Goal: Transaction & Acquisition: Purchase product/service

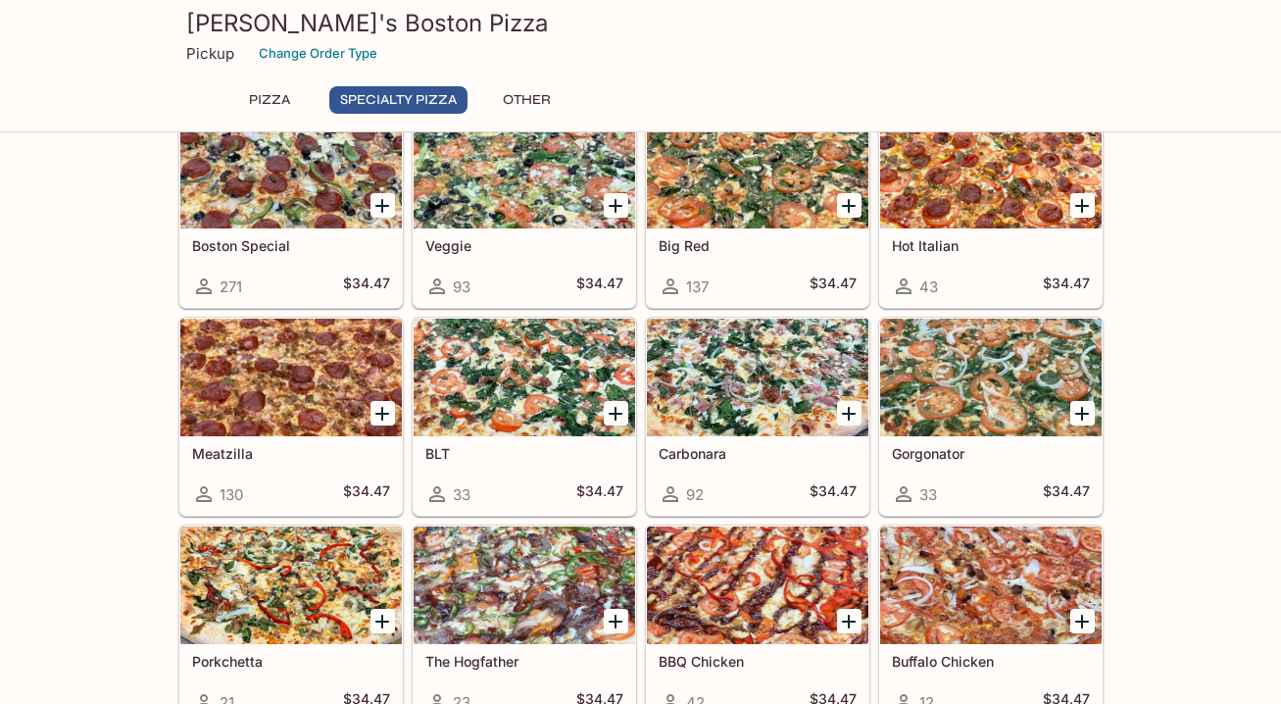
scroll to position [773, 0]
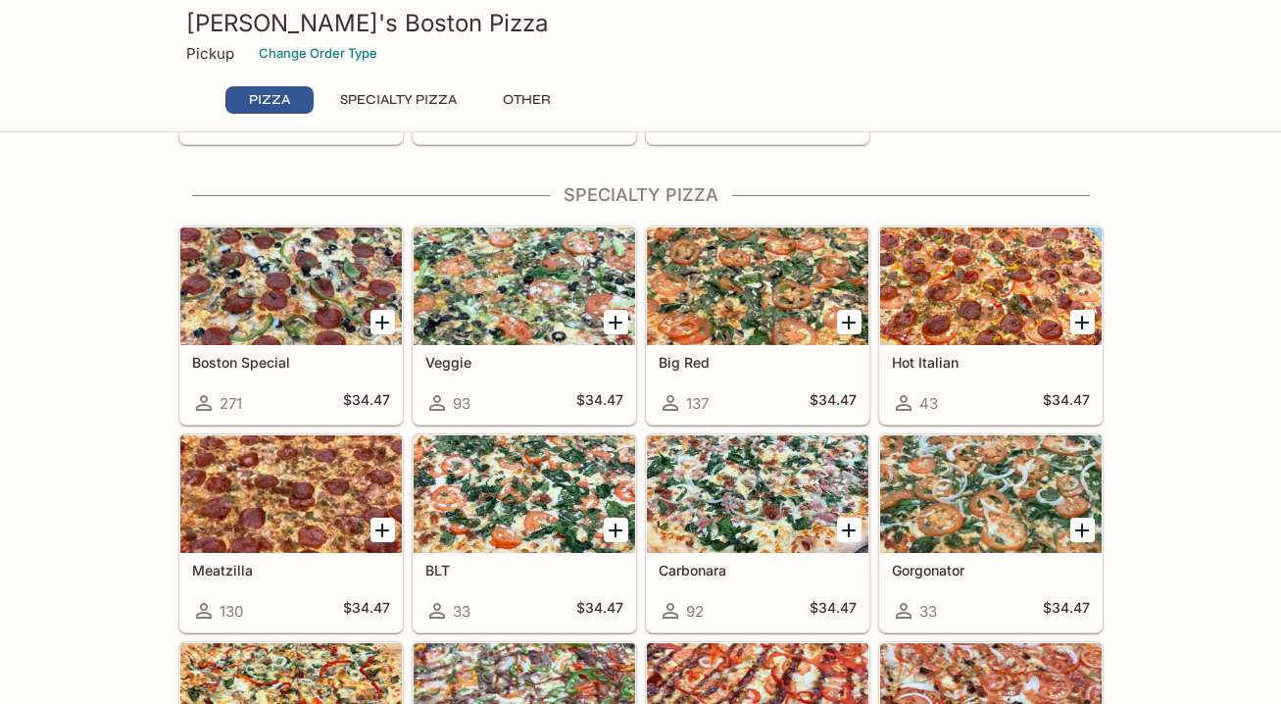
click at [382, 307] on div at bounding box center [383, 322] width 40 height 40
click at [376, 326] on icon "Add Boston Special" at bounding box center [383, 323] width 24 height 24
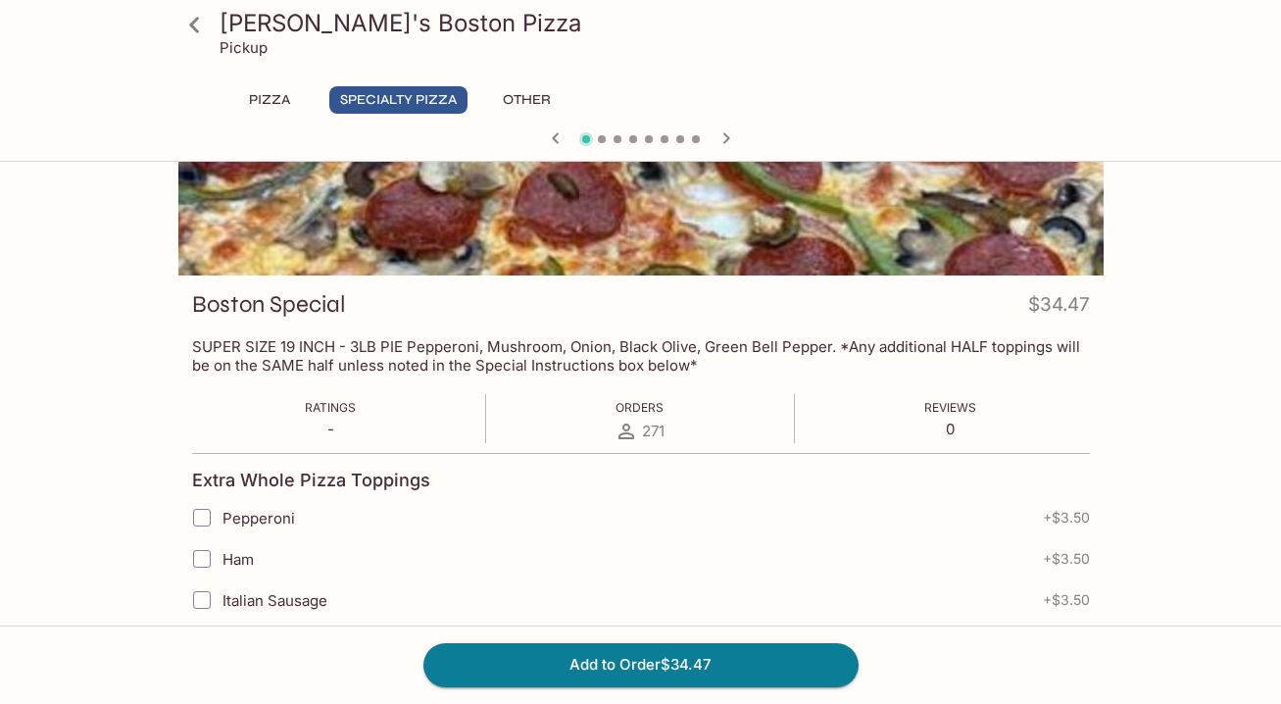
scroll to position [241, 0]
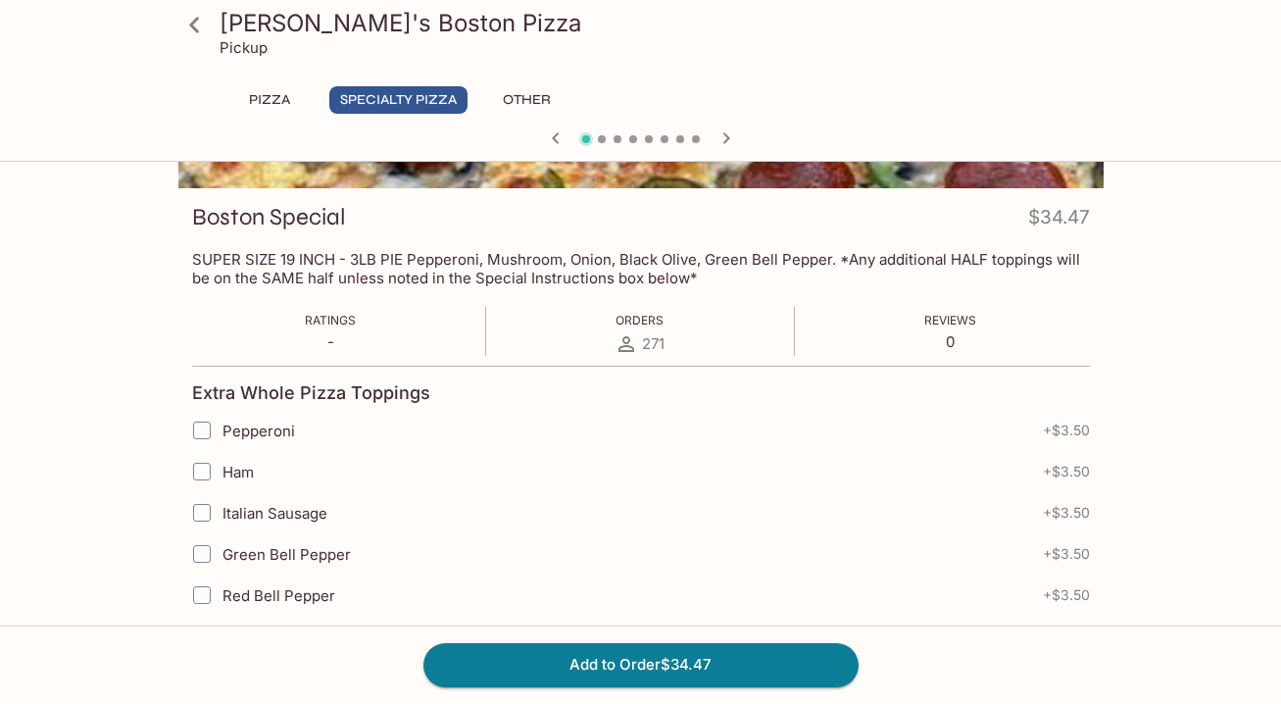
click at [627, 638] on div "Add to Order $34.47" at bounding box center [640, 665] width 1281 height 78
click at [625, 658] on button "Add to Order $34.47" at bounding box center [641, 664] width 435 height 43
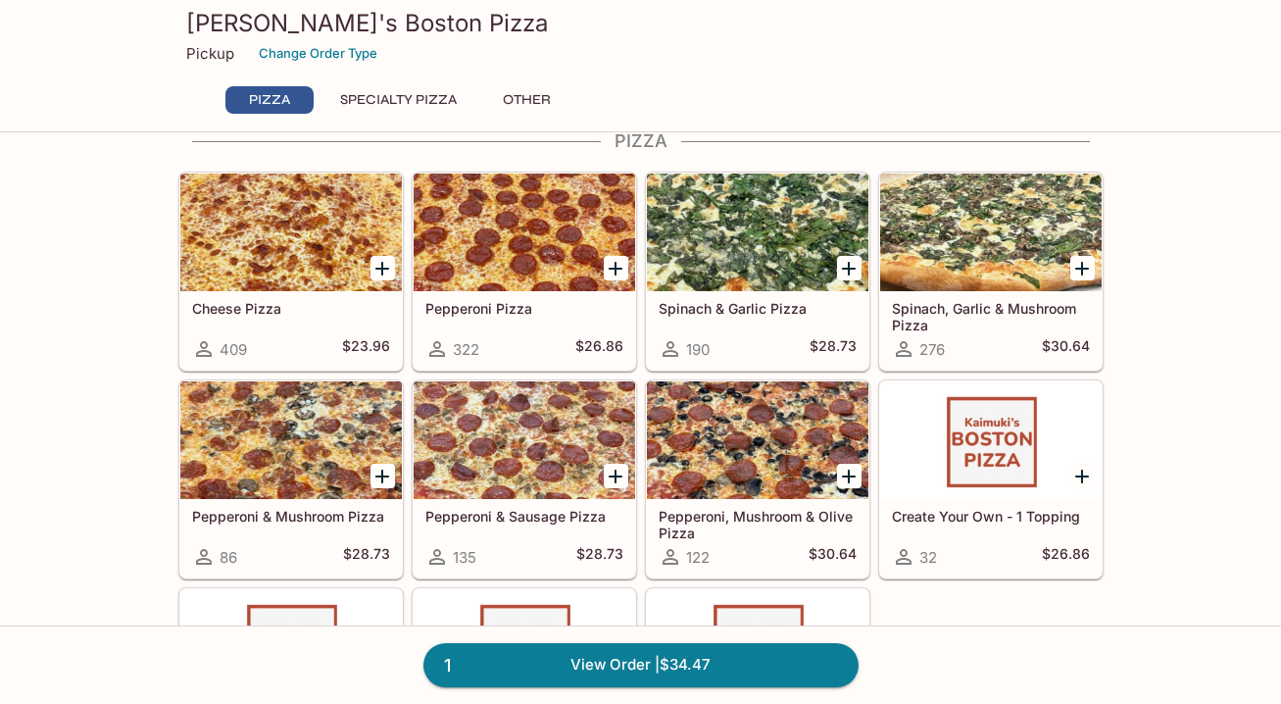
scroll to position [131, 0]
click at [622, 671] on link "1 View Order | $34.47" at bounding box center [641, 664] width 435 height 43
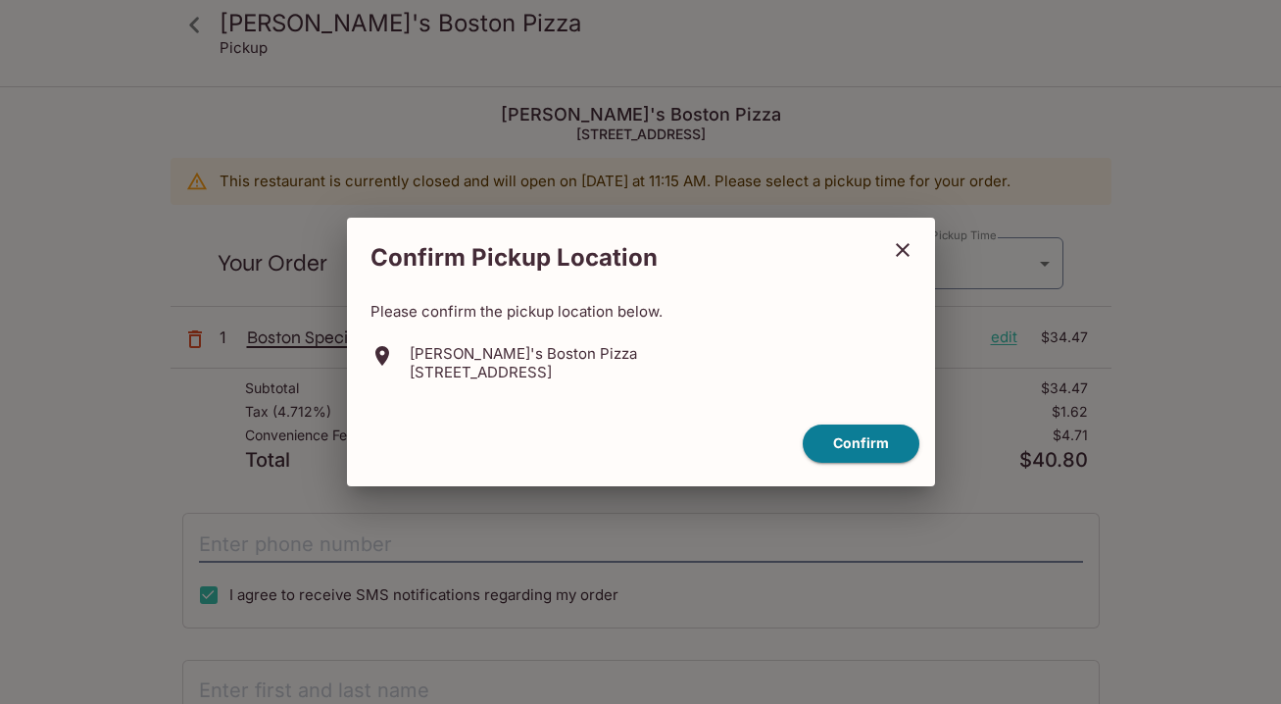
type input "[DATE]"
type input "[DATE]T21:45:00.000000Z"
click at [852, 439] on button "Confirm" at bounding box center [861, 444] width 117 height 38
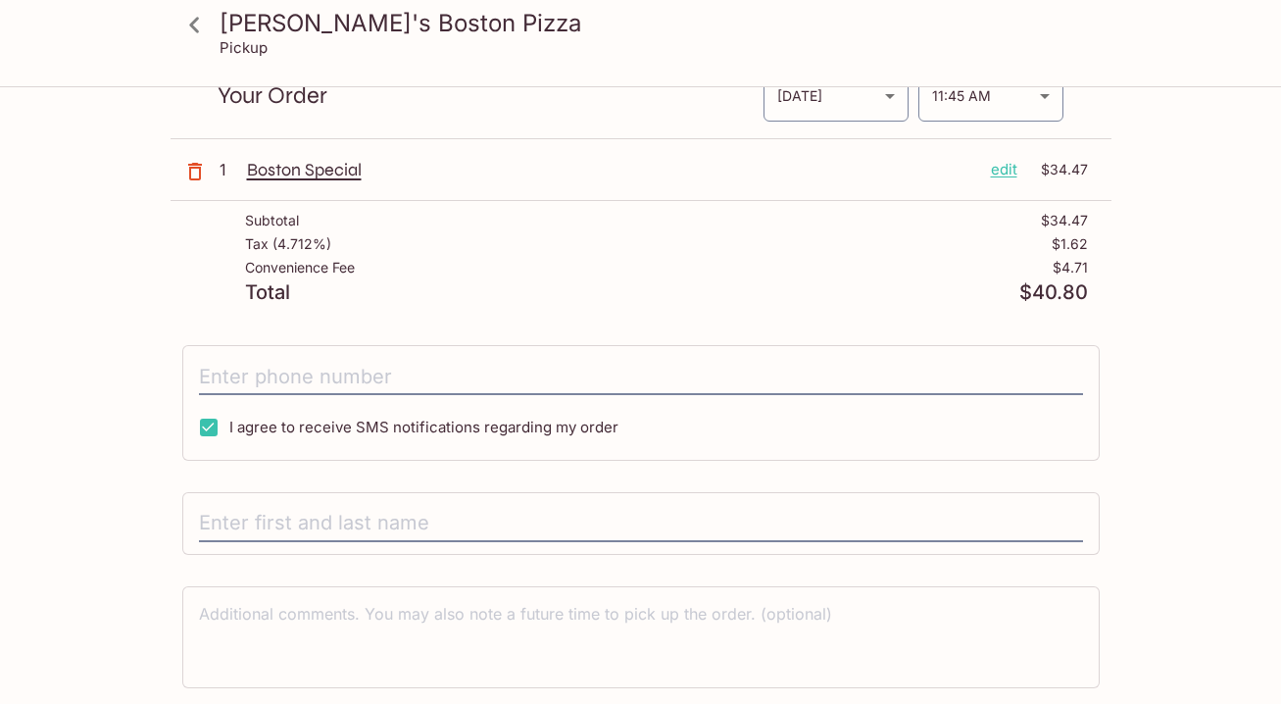
scroll to position [231, 0]
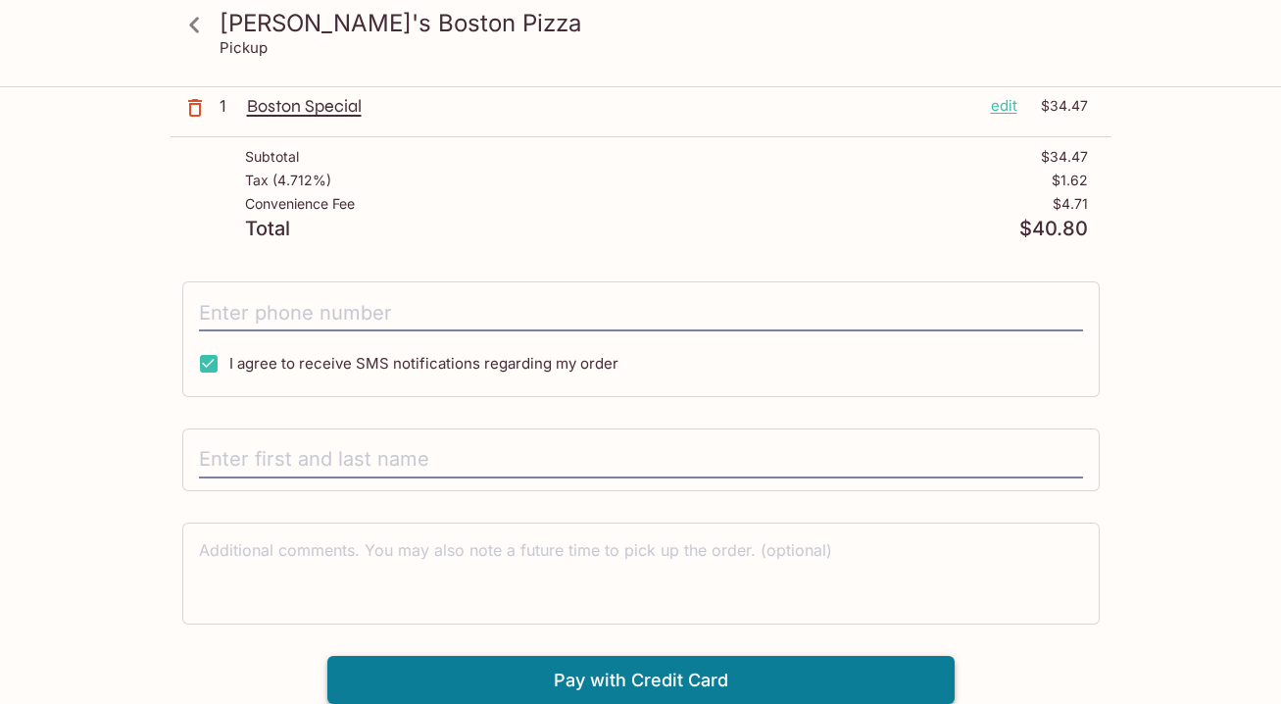
click at [699, 678] on button "Pay with Credit Card" at bounding box center [640, 680] width 627 height 49
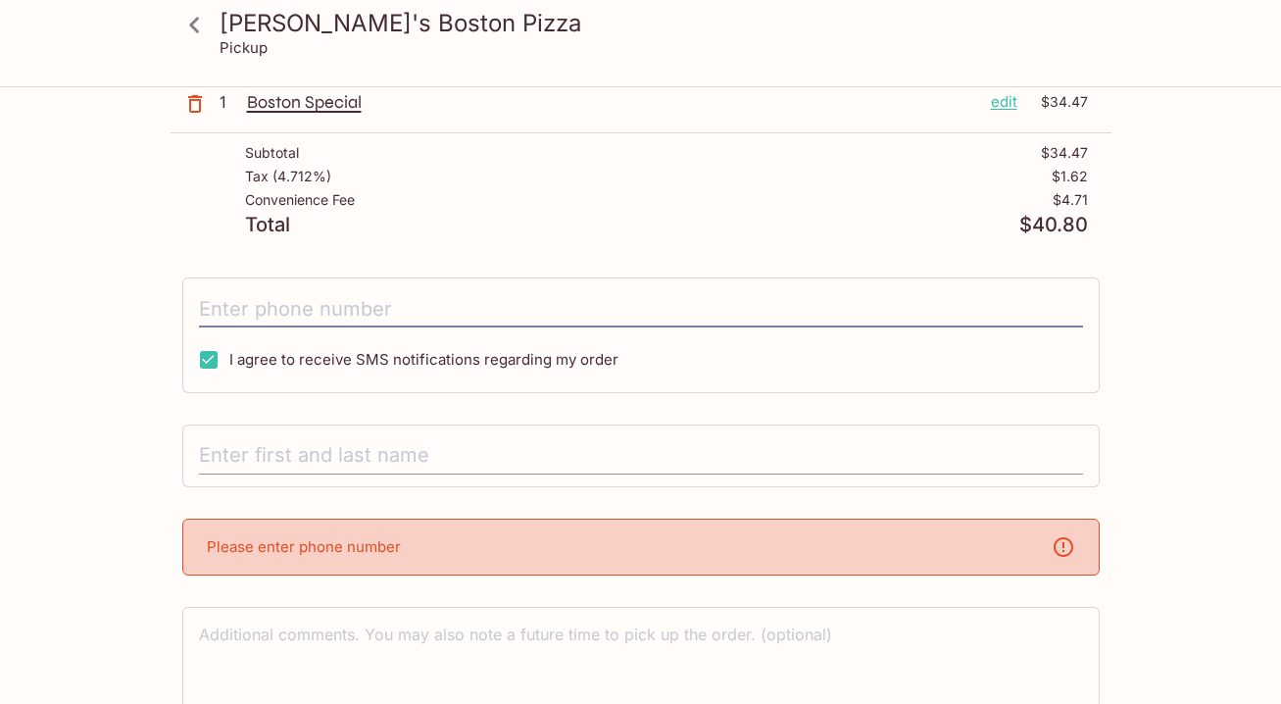
scroll to position [243, 0]
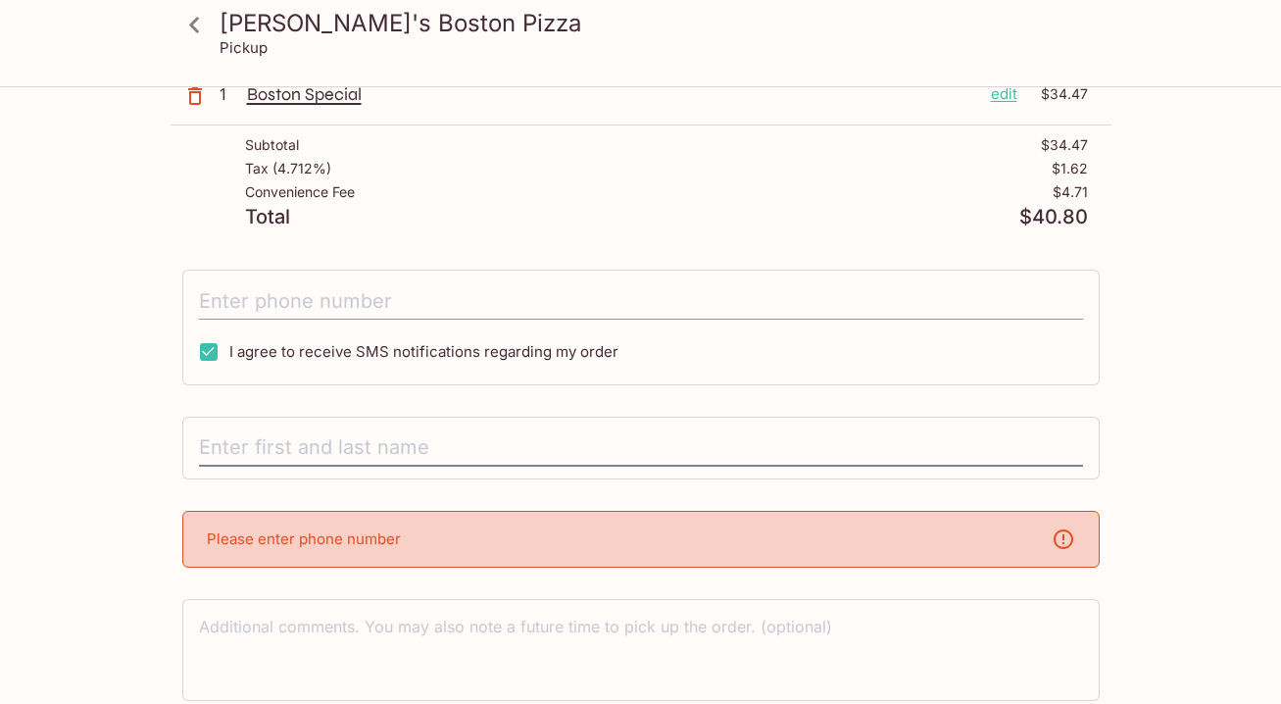
click at [371, 303] on input "tel" at bounding box center [641, 300] width 884 height 37
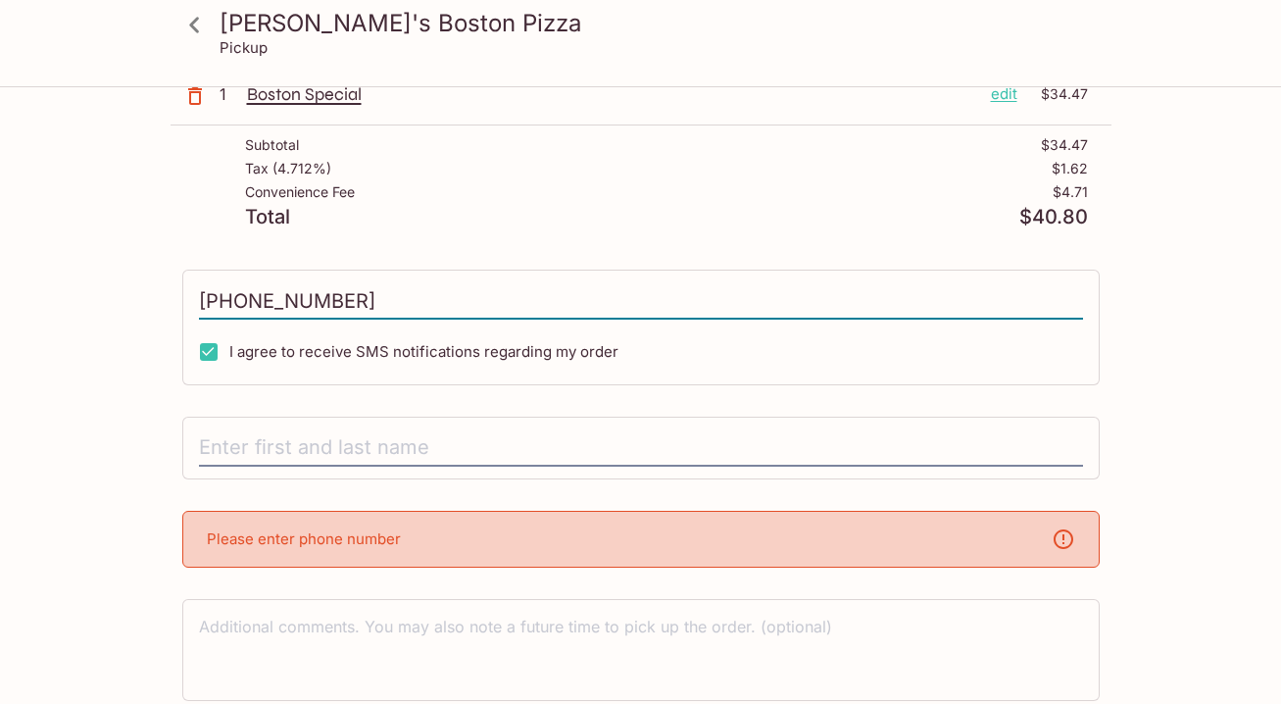
scroll to position [231, 0]
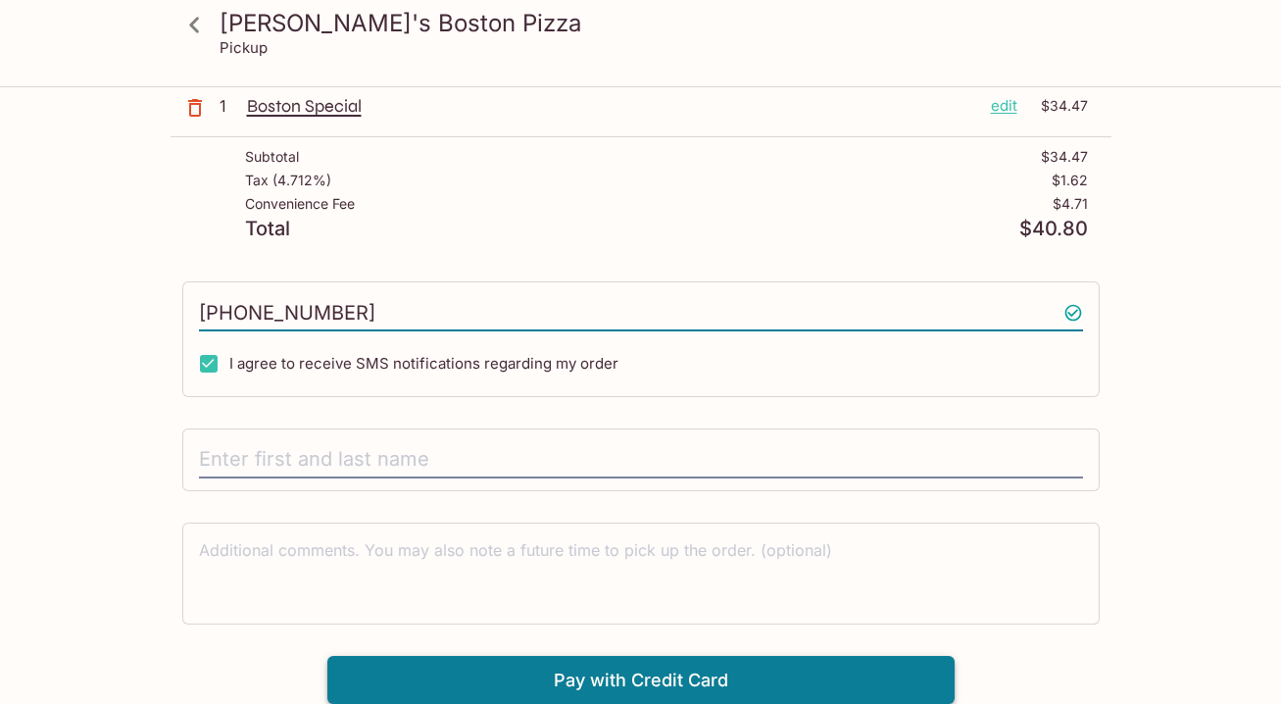
type input "[PHONE_NUMBER]"
click at [481, 673] on button "Pay with Credit Card" at bounding box center [640, 680] width 627 height 49
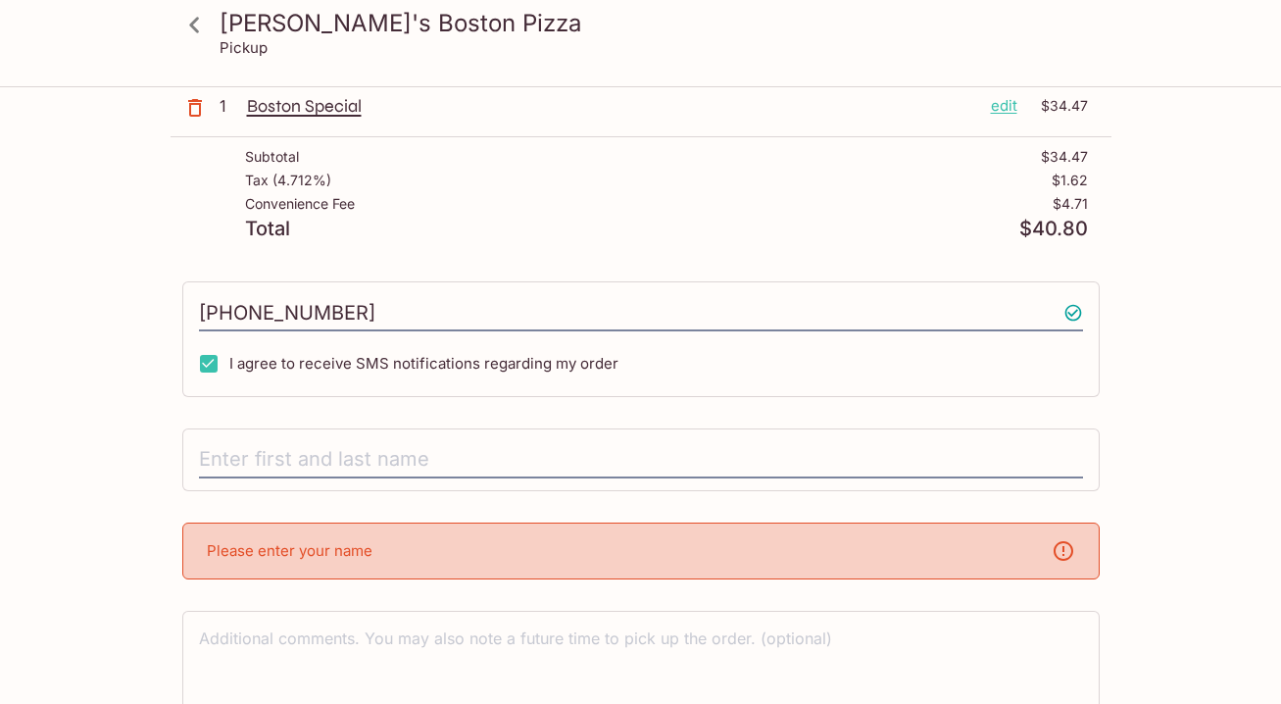
scroll to position [239, 0]
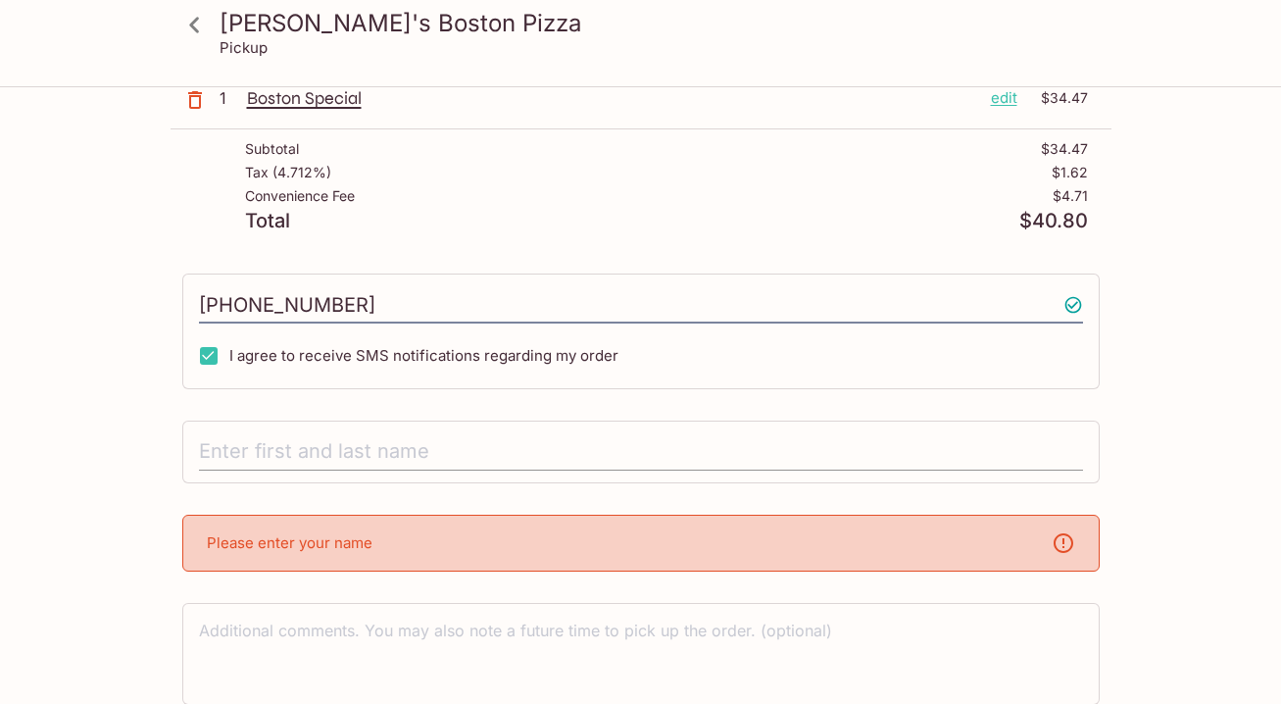
click at [309, 446] on input "text" at bounding box center [641, 451] width 884 height 37
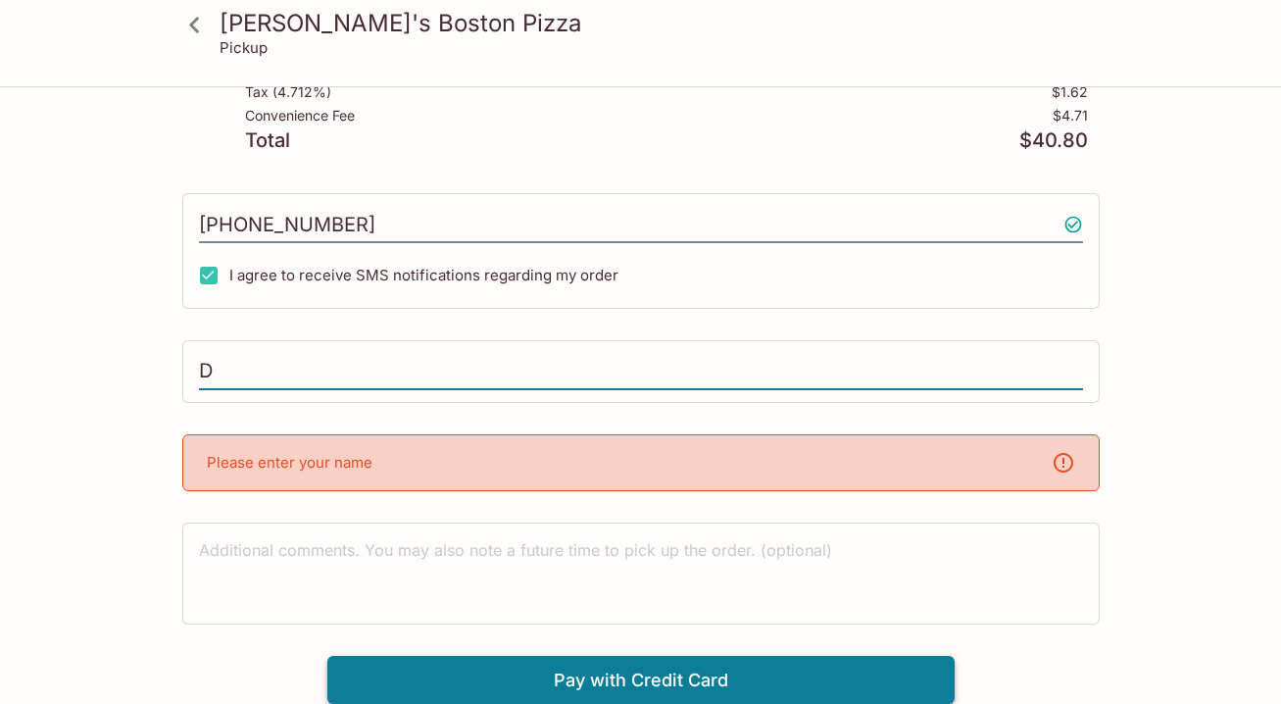
type input "D"
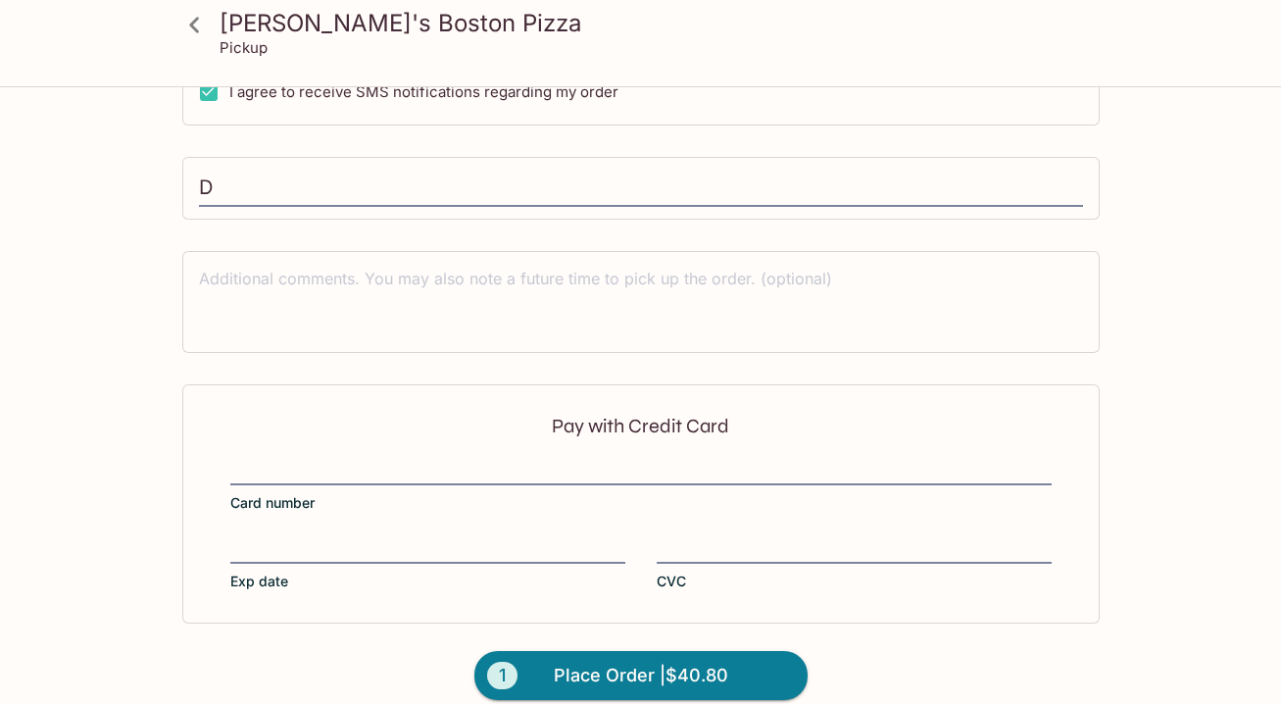
scroll to position [526, 0]
